Goal: Information Seeking & Learning: Learn about a topic

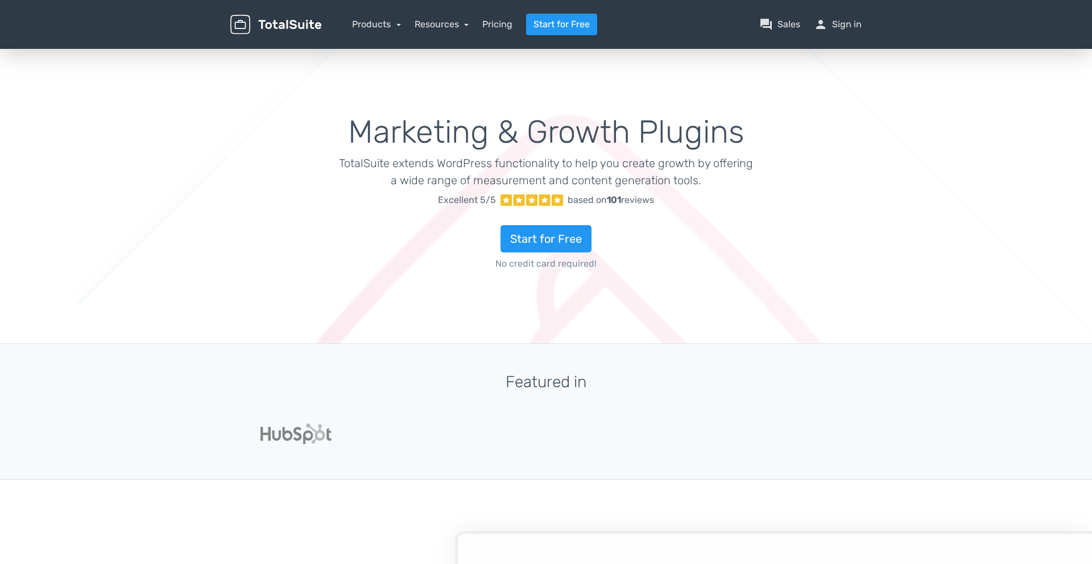
type input "totalsuite"
click at [395, 26] on link "Products" at bounding box center [376, 24] width 49 height 11
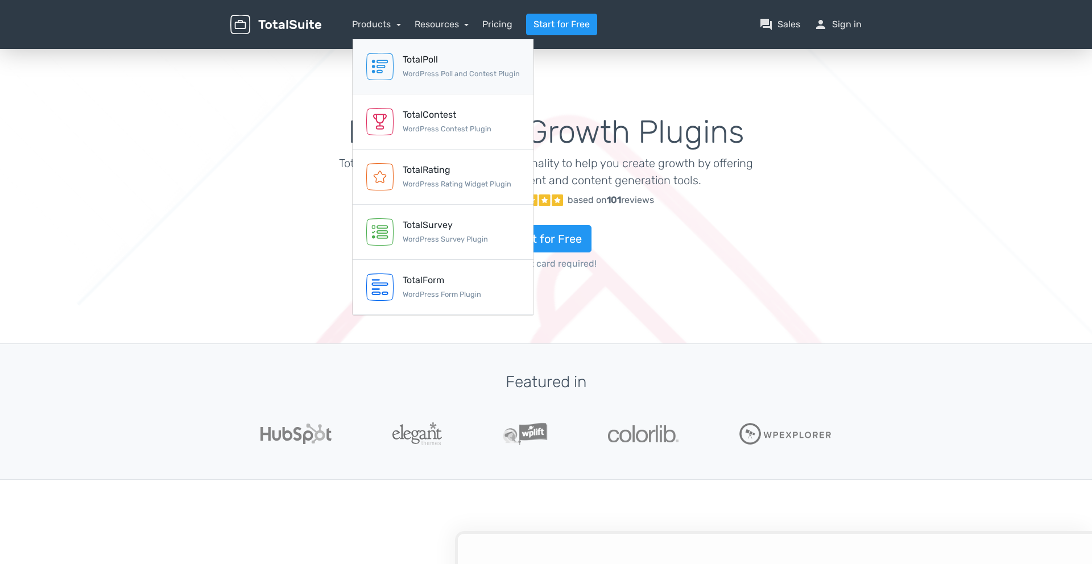
click at [466, 65] on div "TotalPoll" at bounding box center [461, 60] width 117 height 14
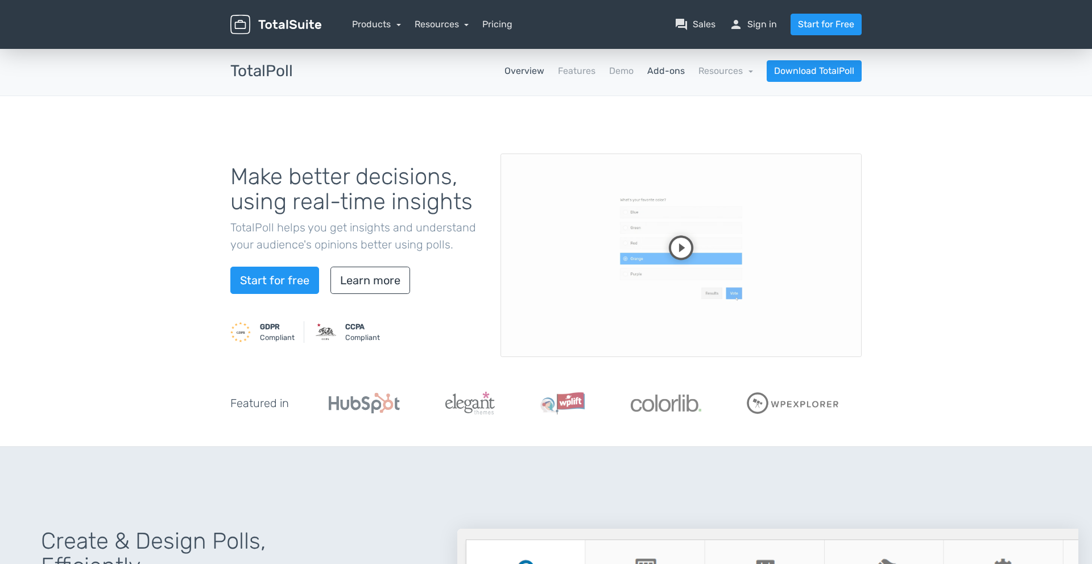
click at [672, 75] on link "Add-ons" at bounding box center [666, 71] width 38 height 14
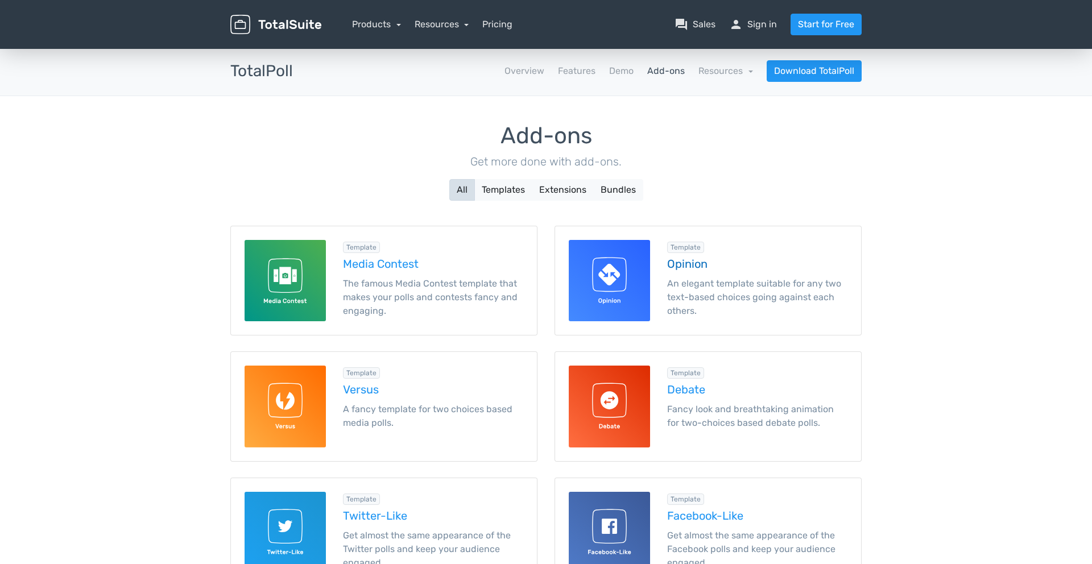
type input "totalsuite"
click at [566, 189] on button "Extensions" at bounding box center [563, 190] width 62 height 22
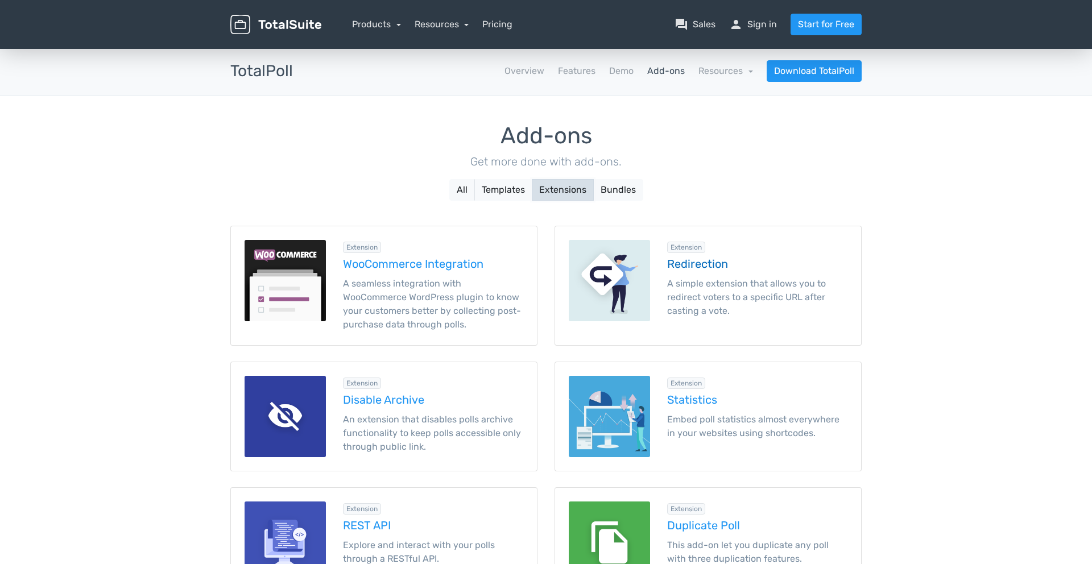
scroll to position [72, 0]
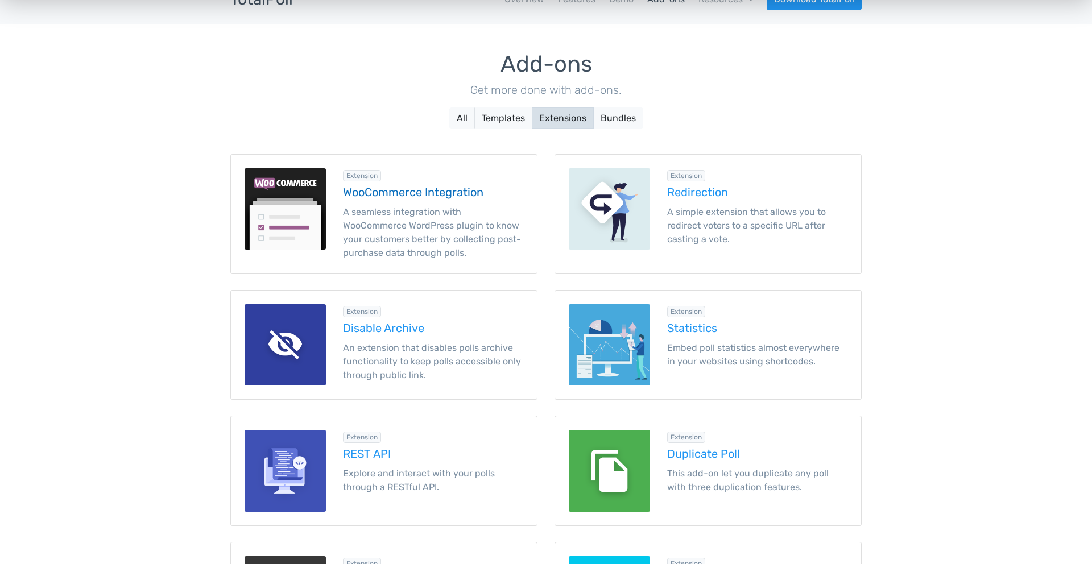
click at [435, 194] on h5 "WooCommerce Integration" at bounding box center [433, 192] width 180 height 13
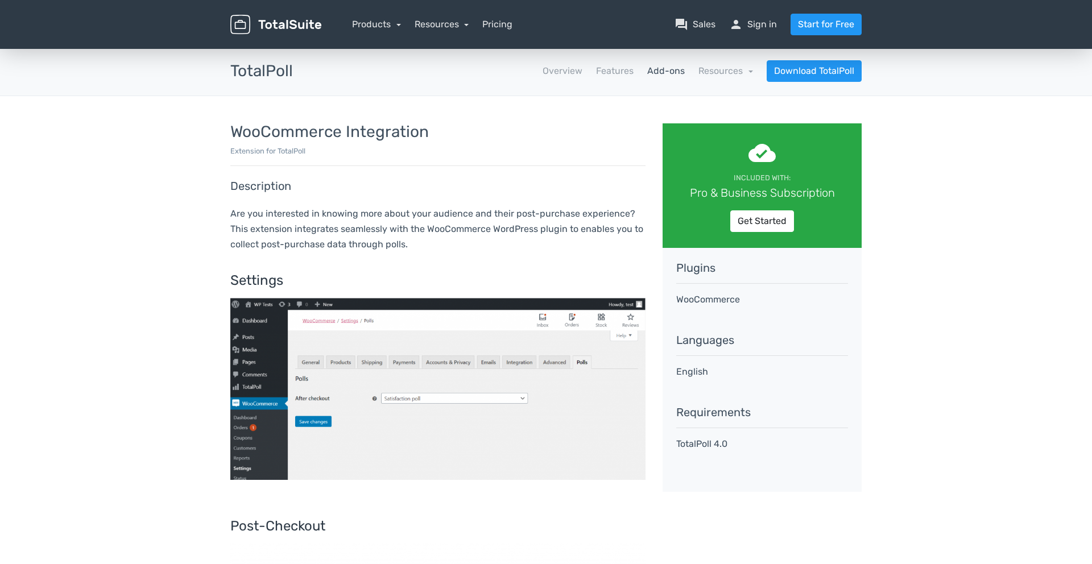
type input "totalsuite"
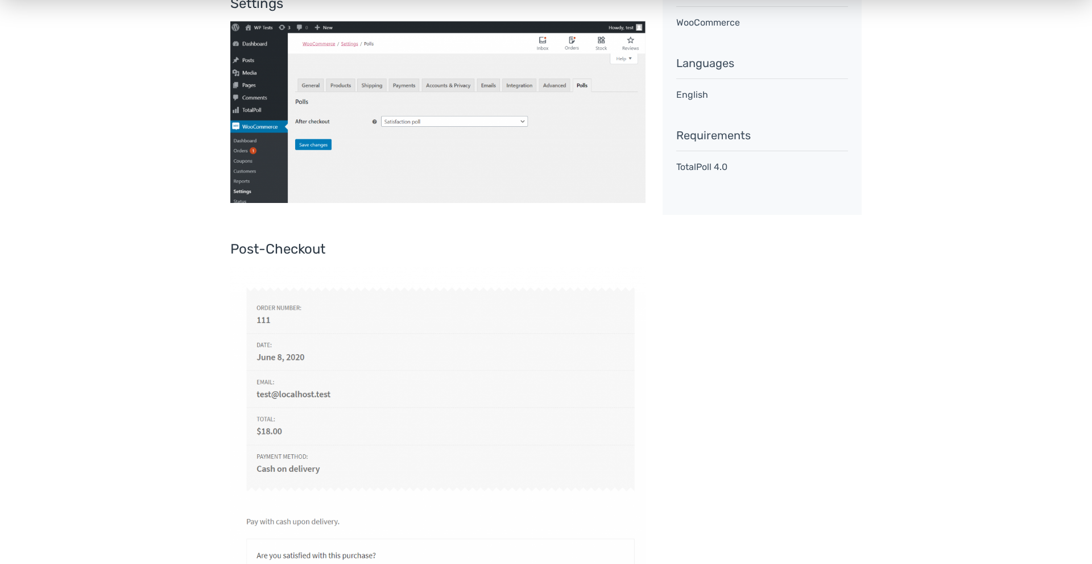
scroll to position [264, 0]
